Goal: Find specific page/section: Find specific page/section

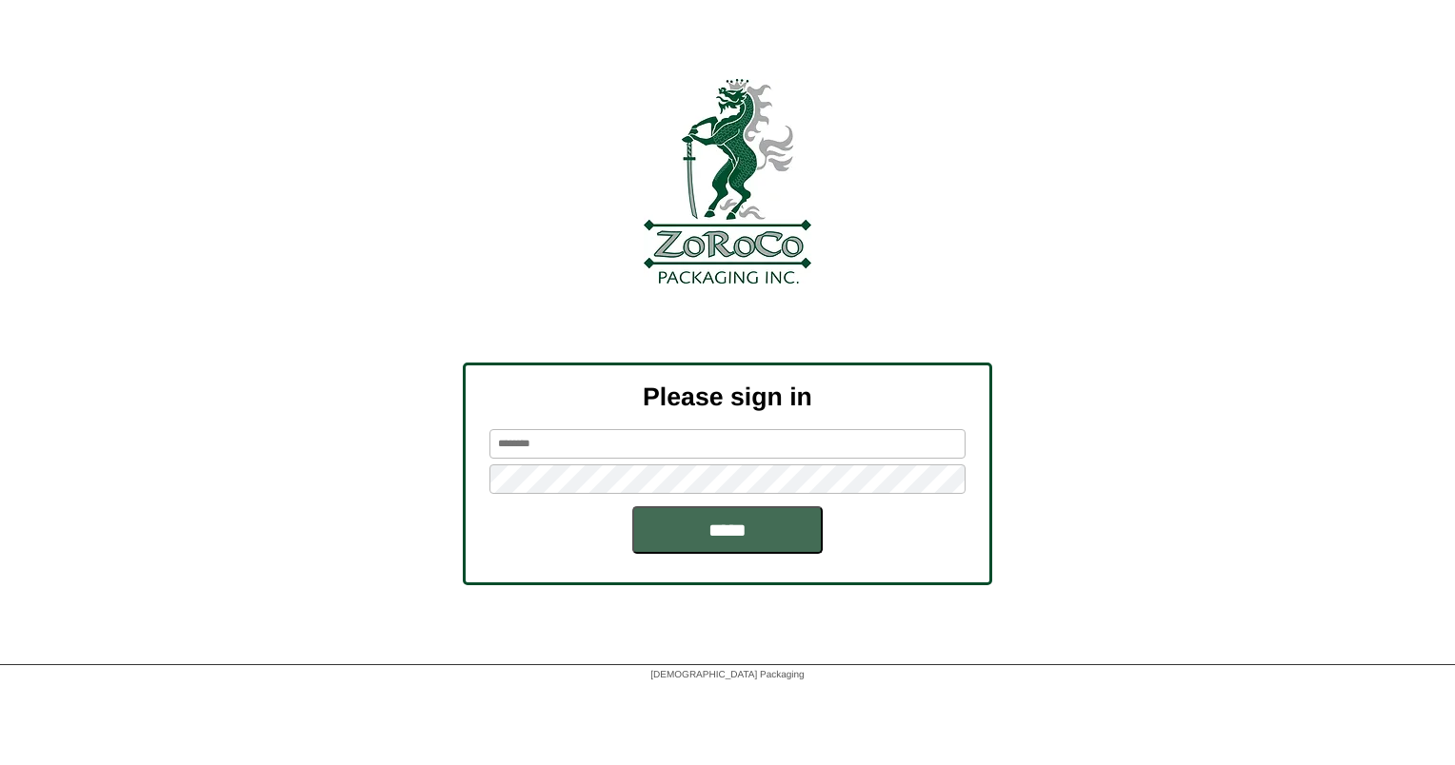
type input "******"
click at [716, 529] on input "*****" at bounding box center [727, 531] width 190 height 48
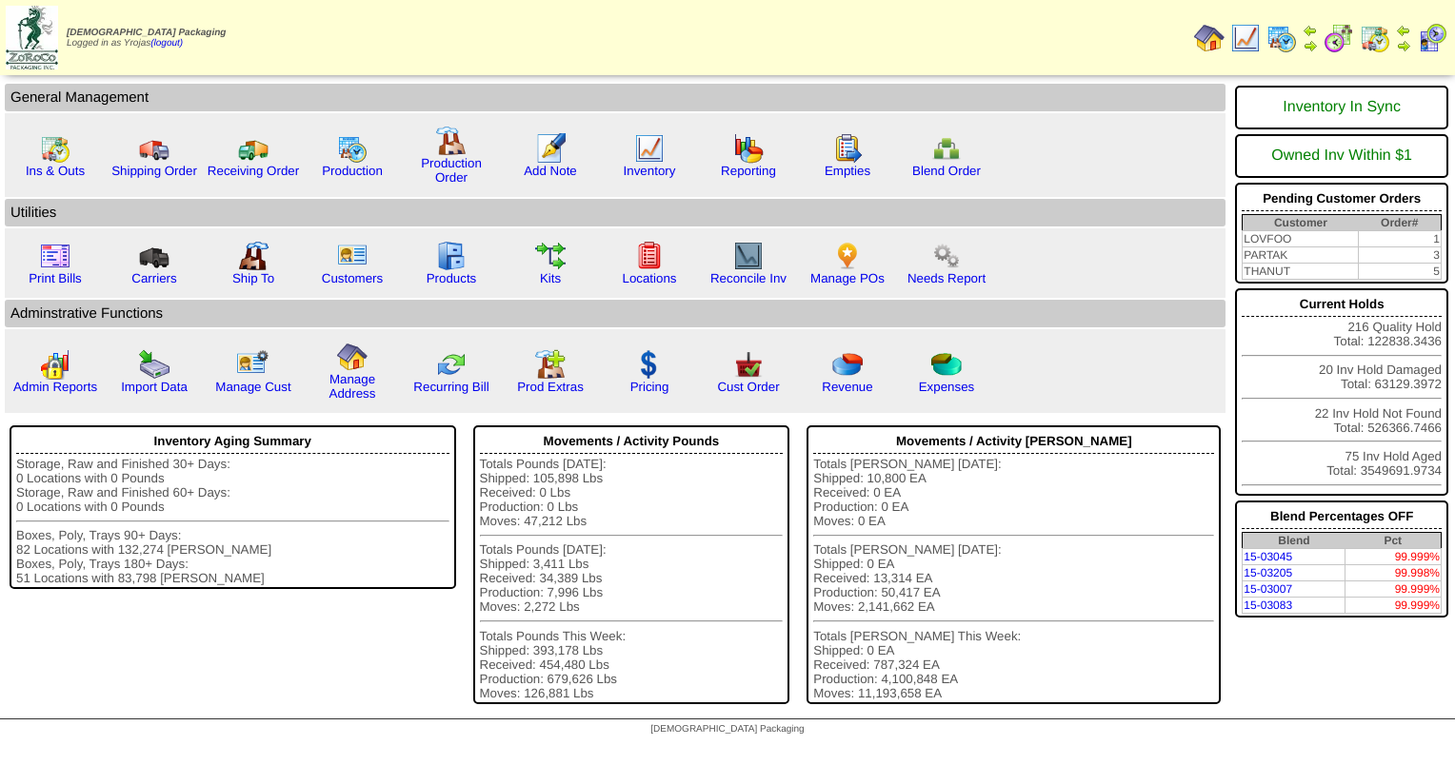
click at [1243, 37] on img at bounding box center [1245, 38] width 30 height 30
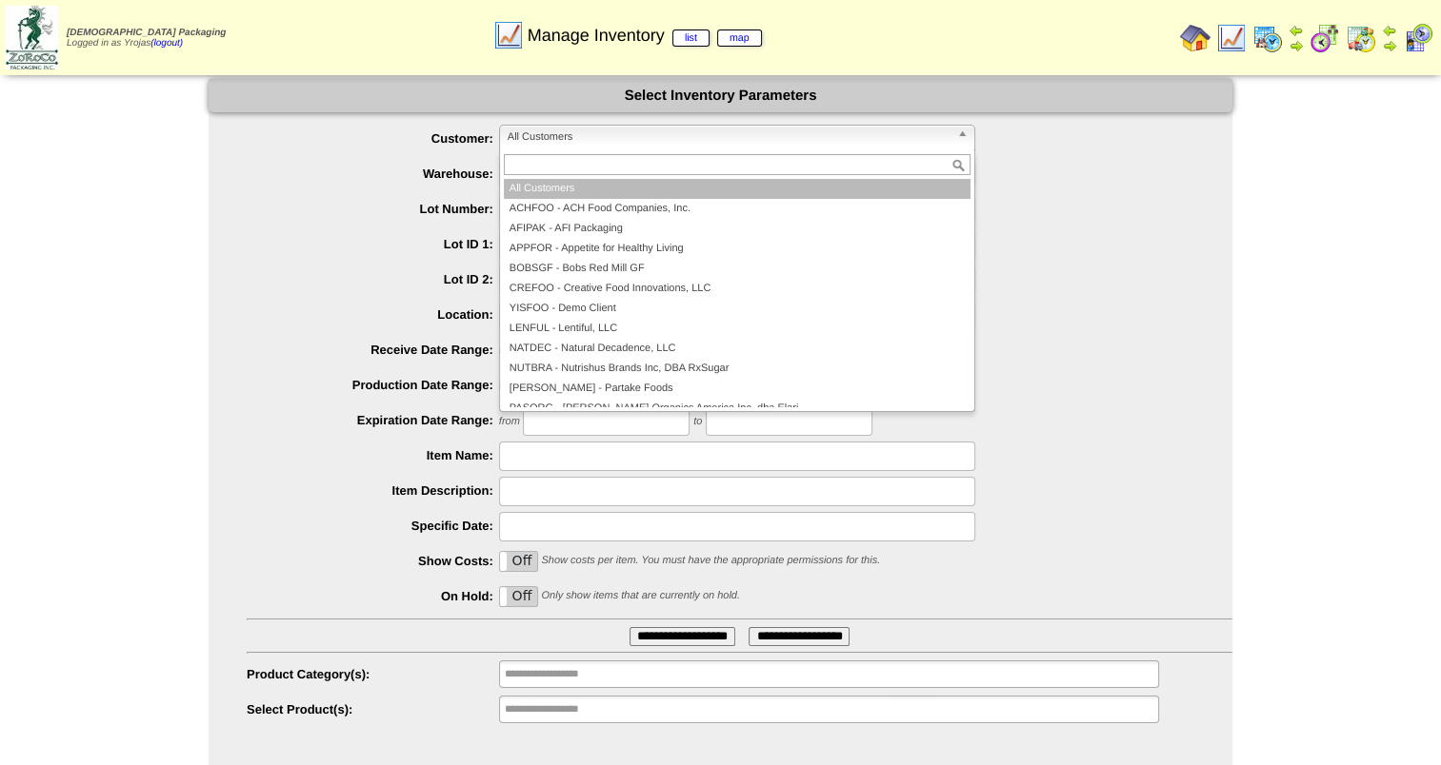
click at [632, 144] on span "All Customers" at bounding box center [728, 137] width 442 height 23
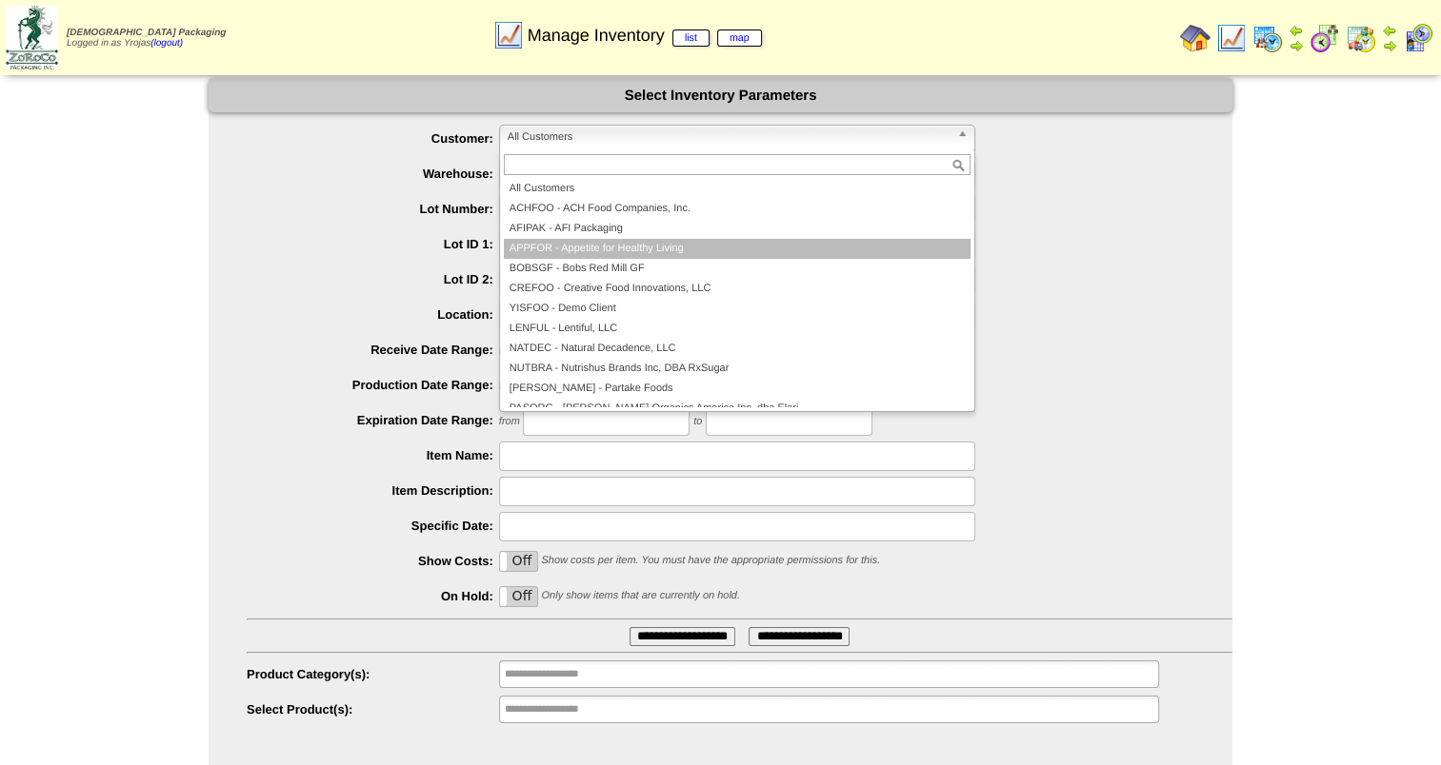
click at [701, 247] on li "APPFOR - Appetite for Healthy Living" at bounding box center [737, 249] width 467 height 20
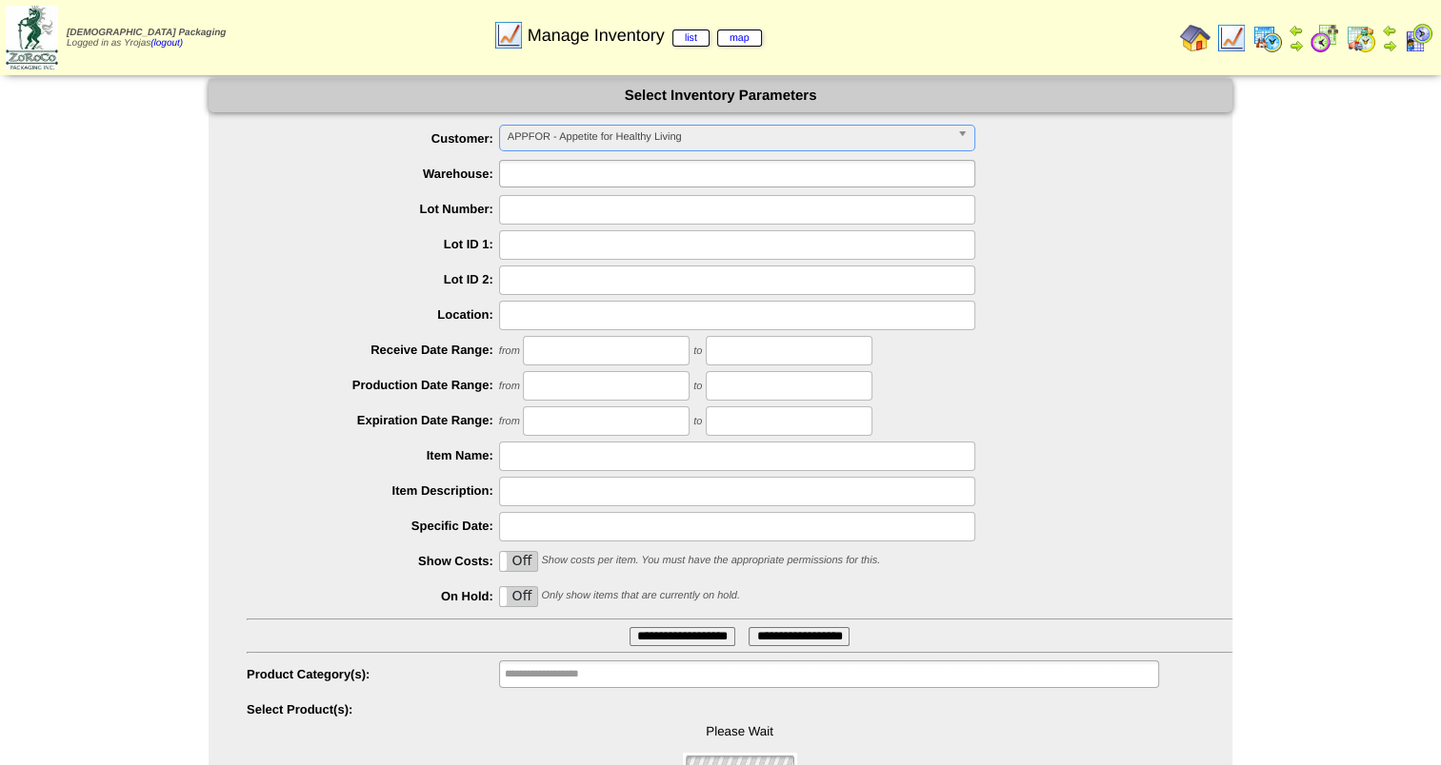
click at [659, 175] on ul at bounding box center [737, 174] width 476 height 28
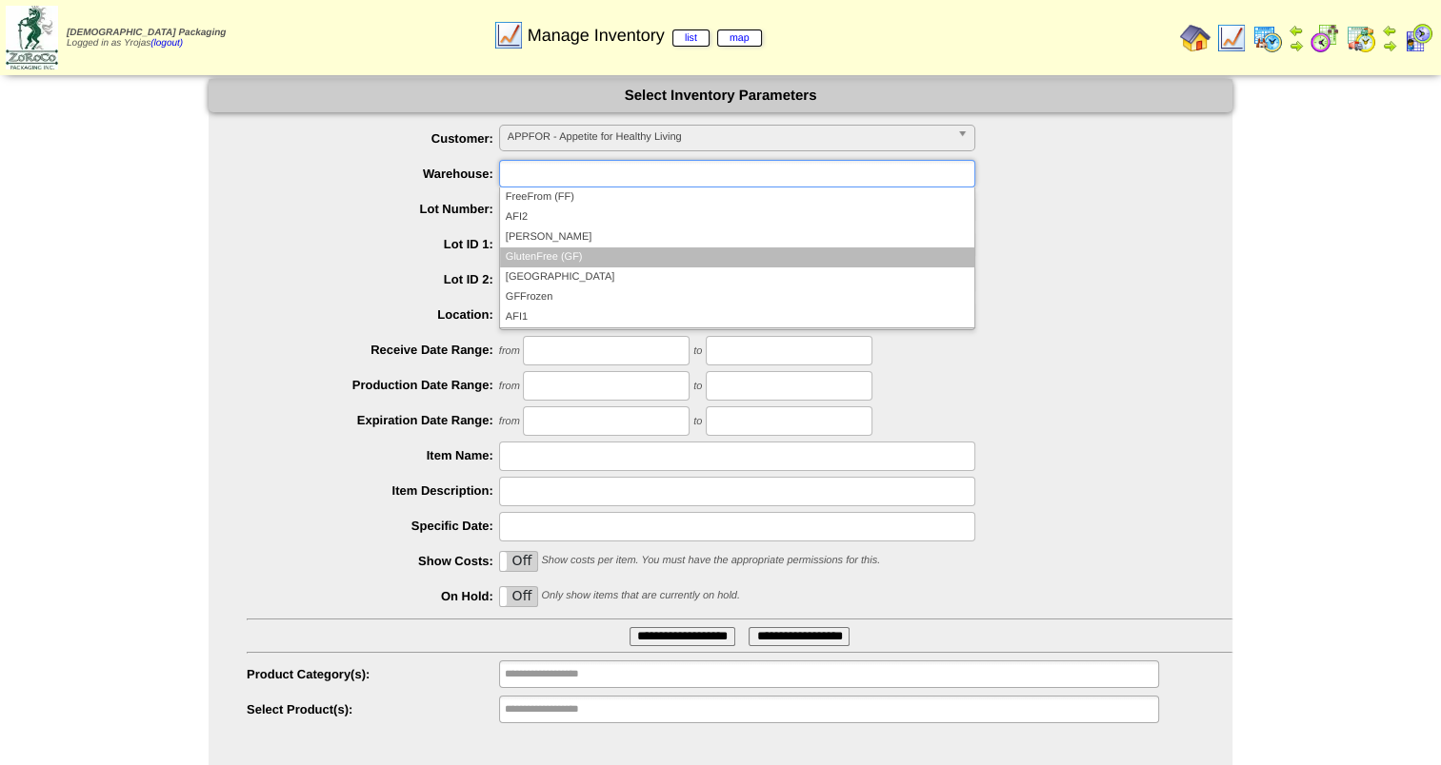
click at [655, 251] on li "GlutenFree (GF)" at bounding box center [737, 258] width 474 height 20
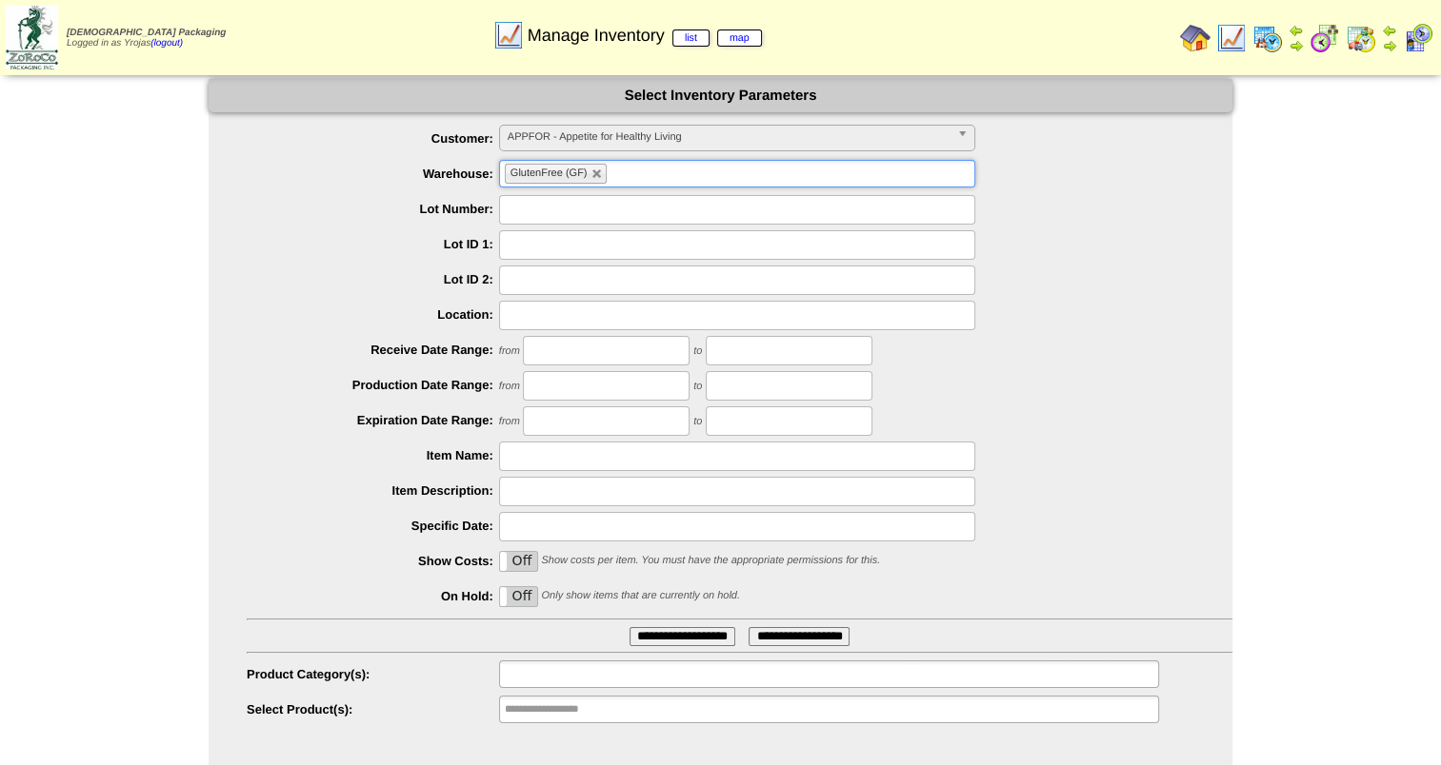
click at [739, 678] on ul at bounding box center [829, 675] width 660 height 28
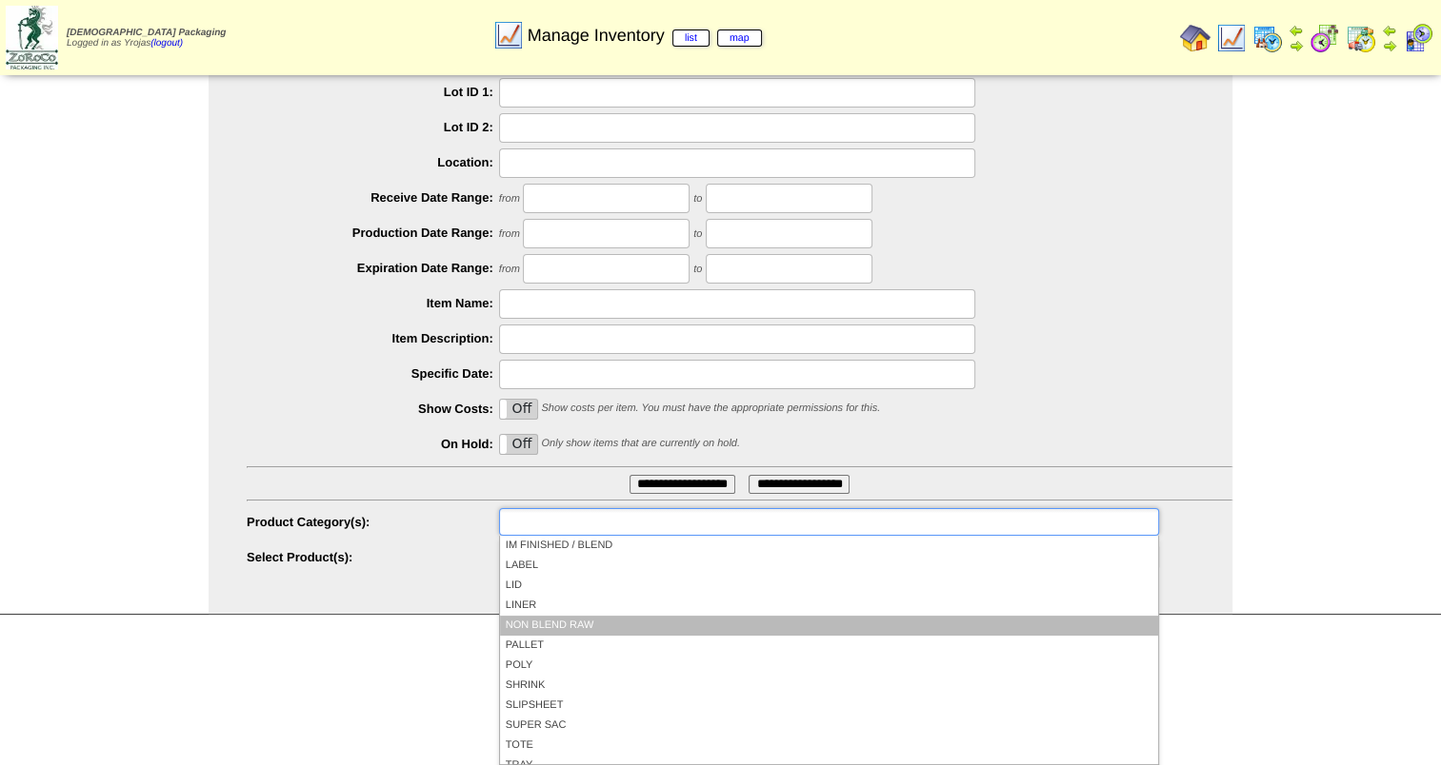
scroll to position [171, 0]
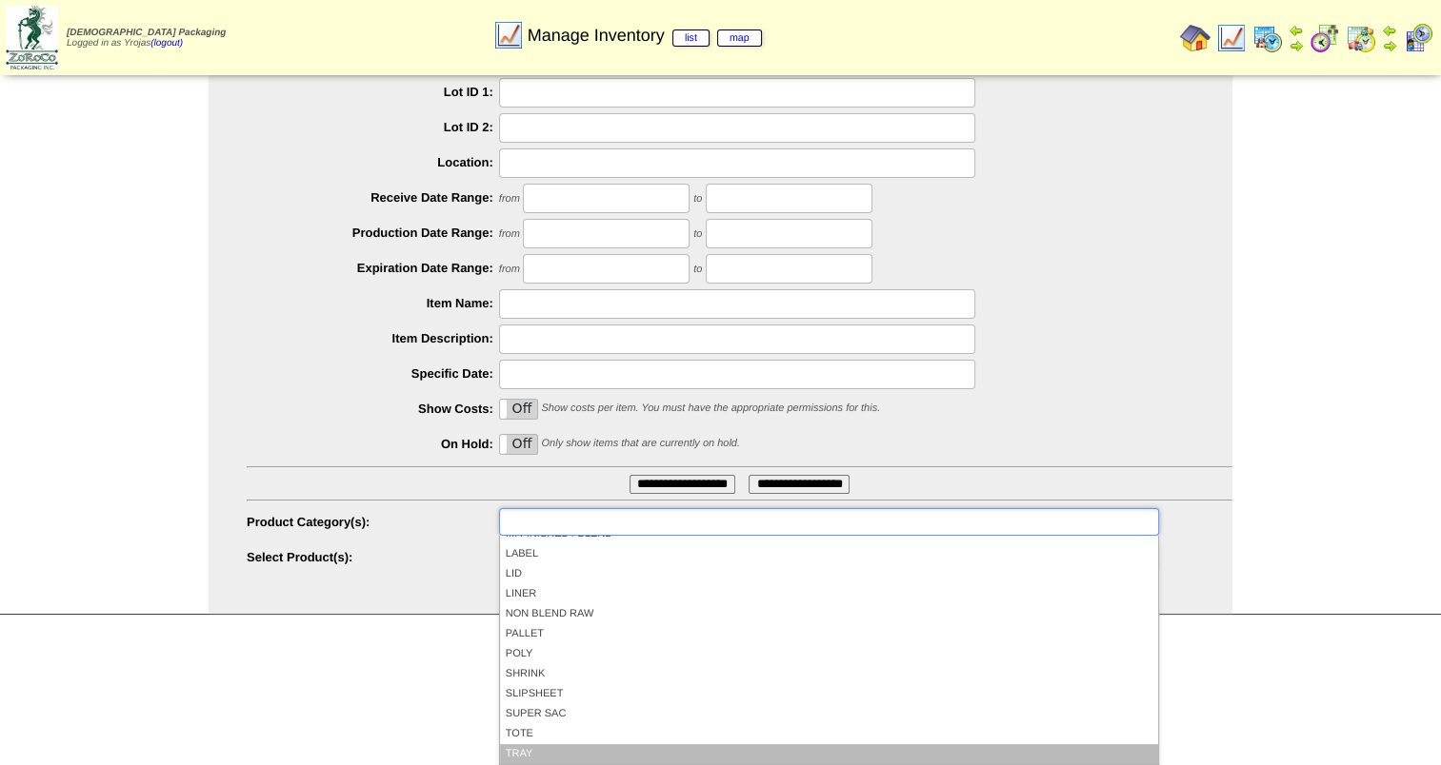
click at [782, 764] on li "TRAY" at bounding box center [829, 755] width 658 height 20
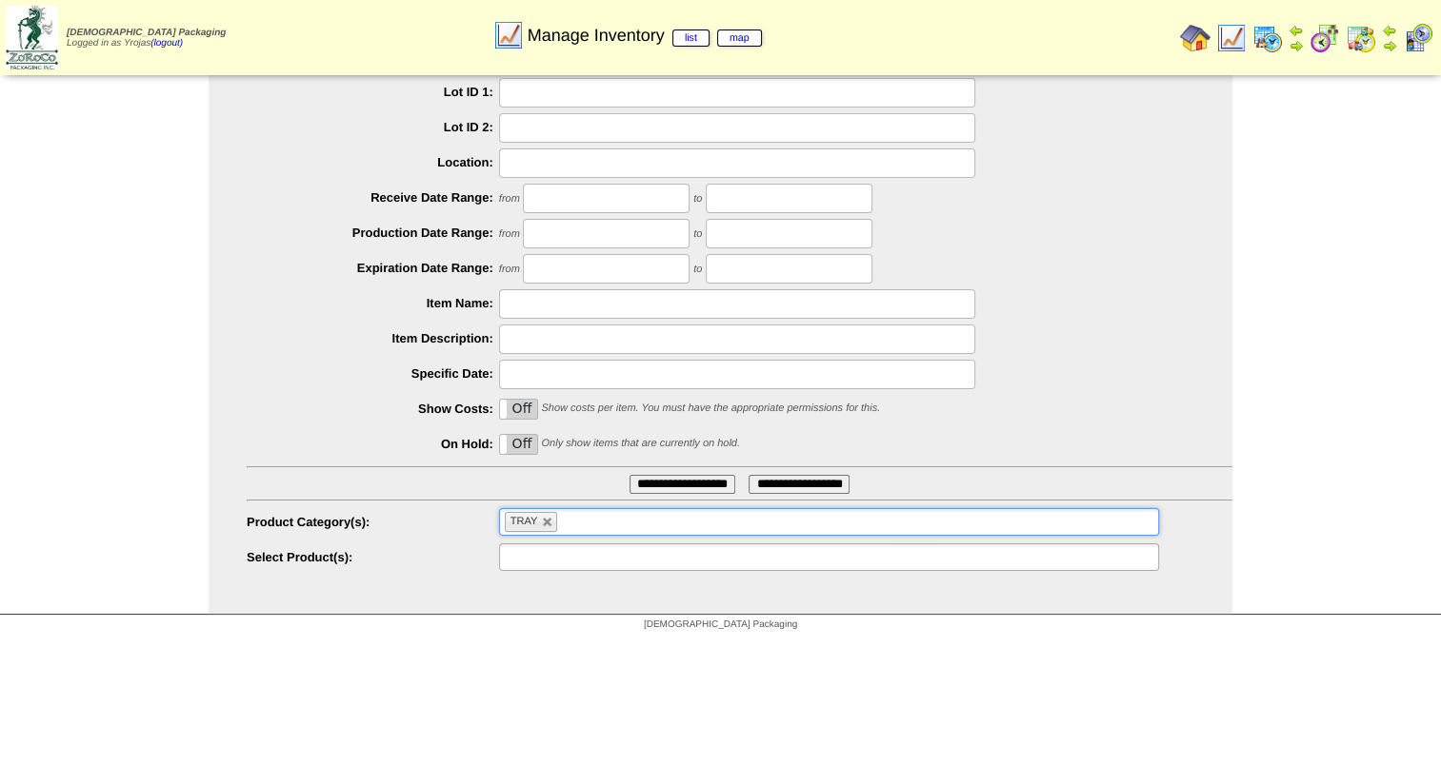
click at [557, 555] on input "text" at bounding box center [566, 558] width 122 height 24
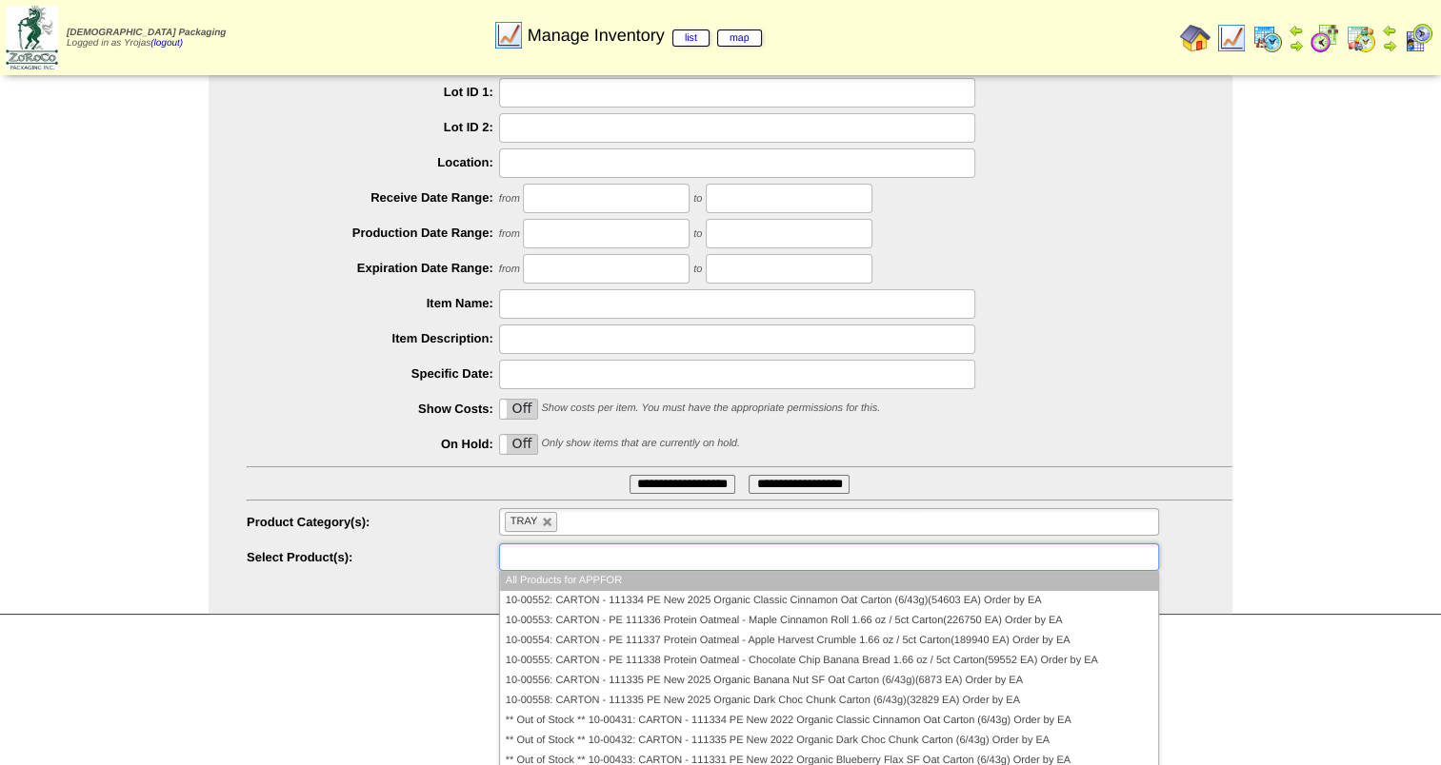
click at [579, 589] on li "All Products for APPFOR" at bounding box center [829, 581] width 658 height 20
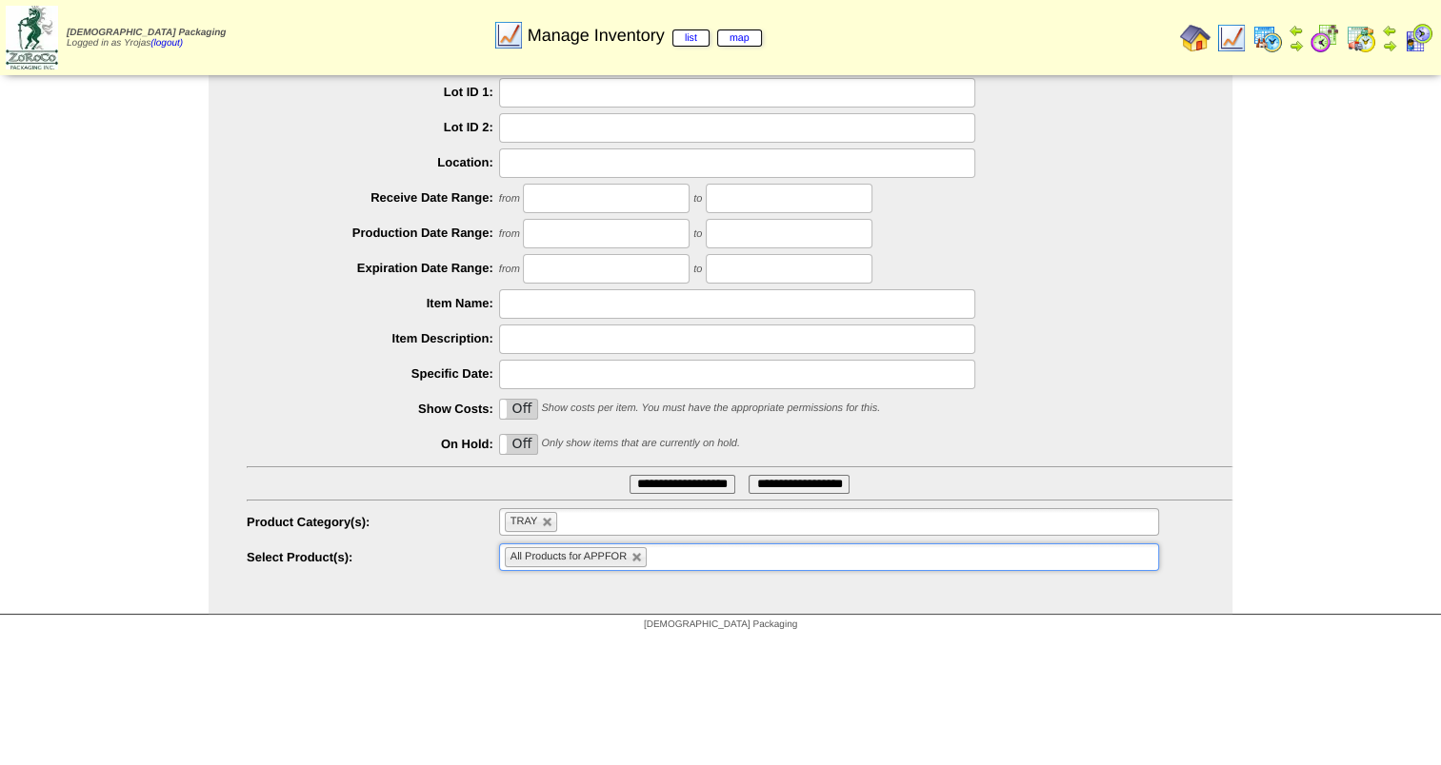
click at [644, 555] on li "All Products for APPFOR" at bounding box center [576, 557] width 142 height 20
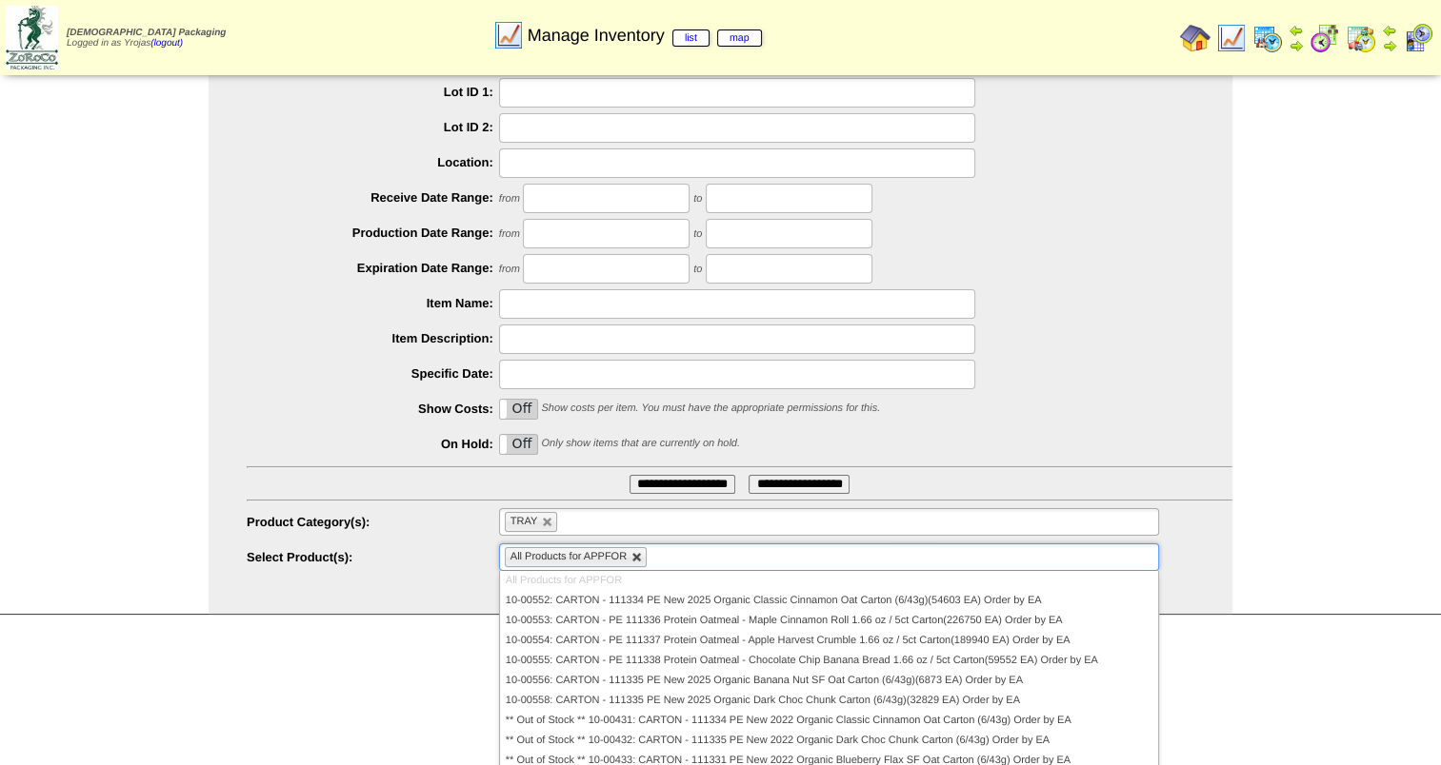
click at [635, 556] on link at bounding box center [636, 557] width 11 height 11
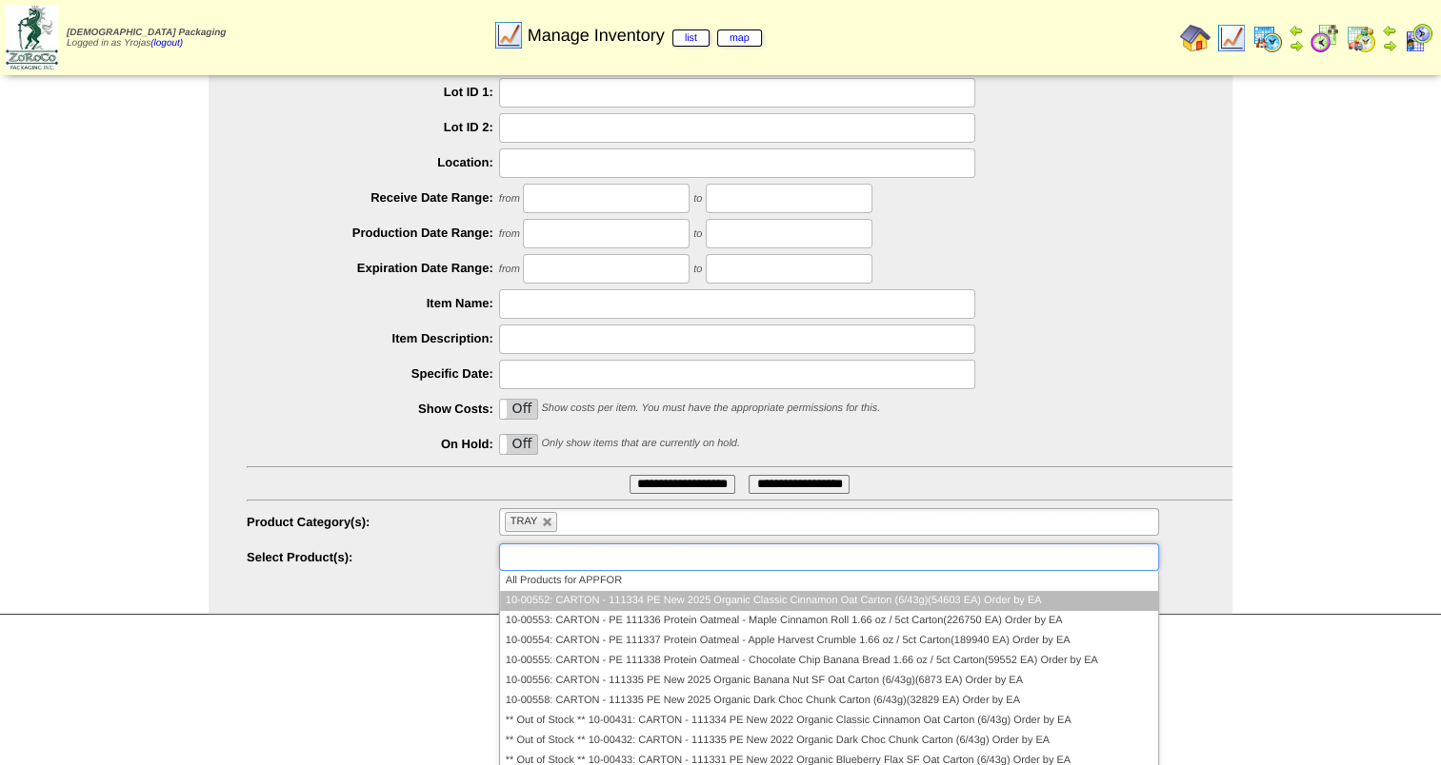
click at [656, 601] on li "10-00552: CARTON - 111334 PE New 2025 Organic Classic Cinnamon Oat Carton (6/43…" at bounding box center [829, 601] width 658 height 20
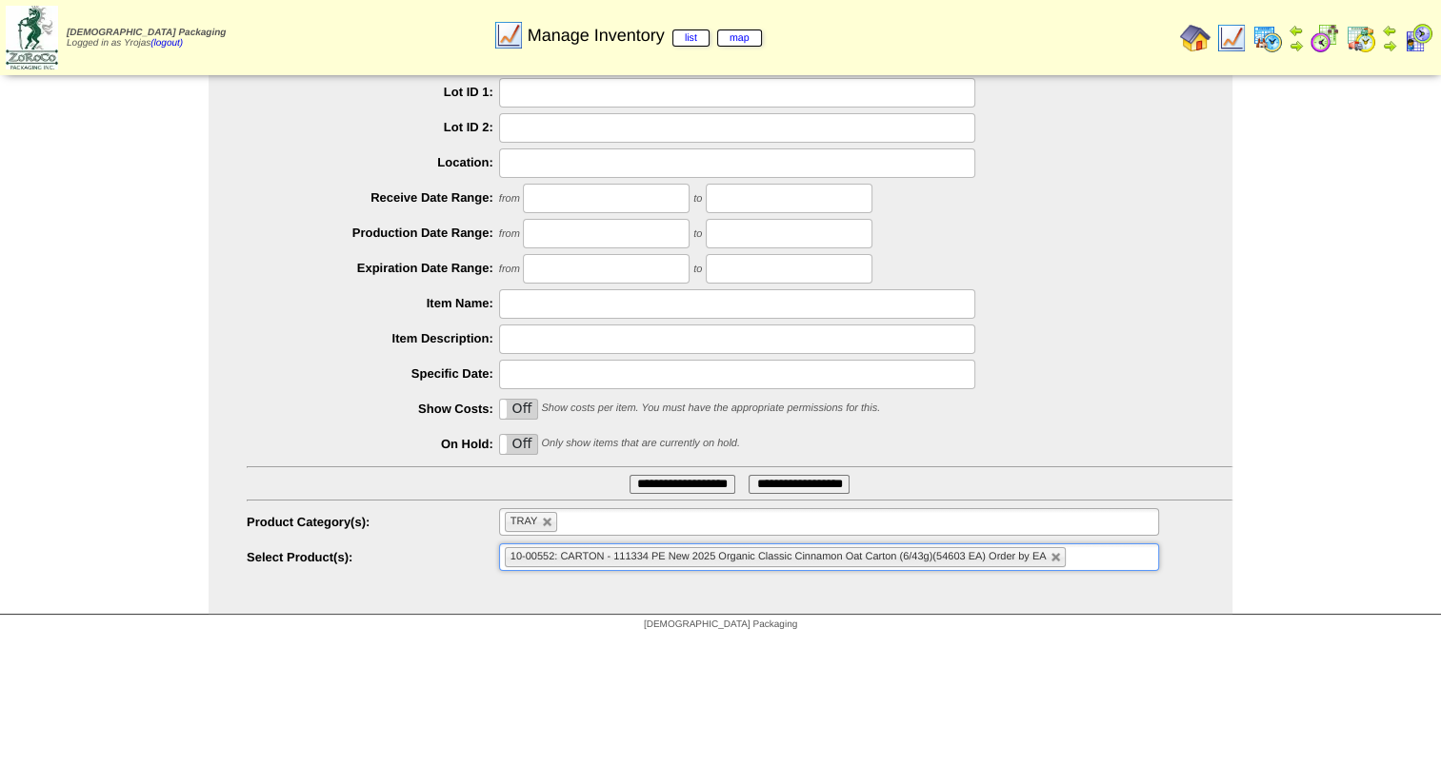
click at [661, 491] on input "**********" at bounding box center [682, 484] width 106 height 19
